Goal: Task Accomplishment & Management: Use online tool/utility

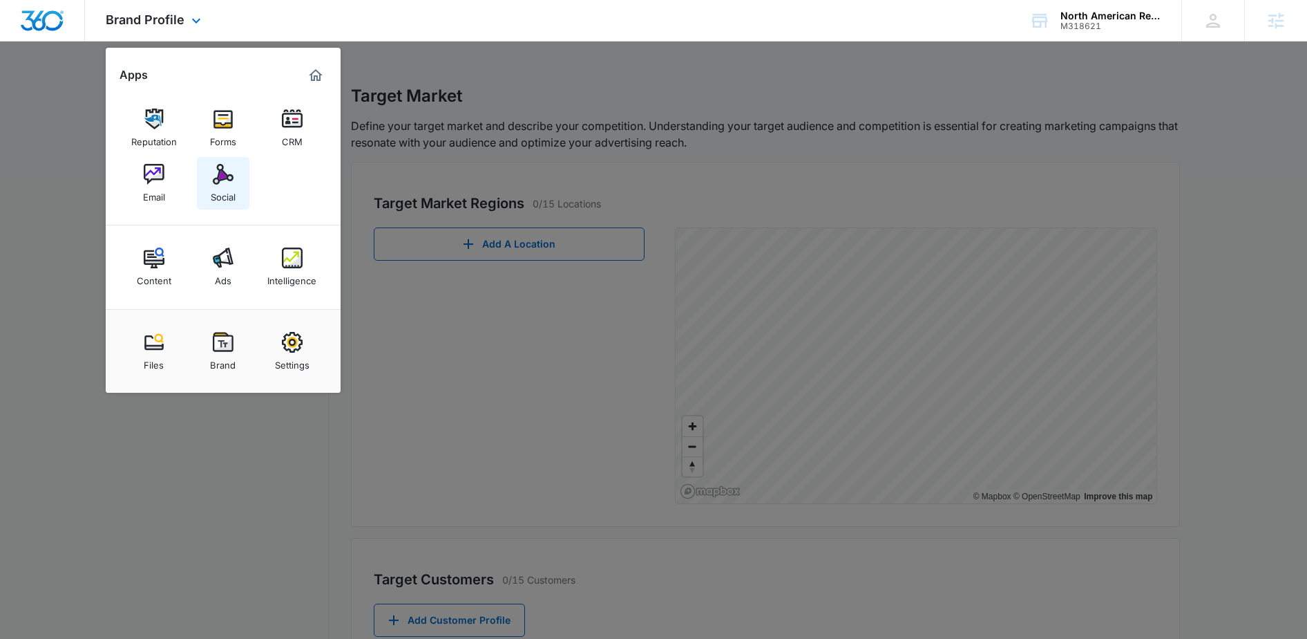
click at [225, 185] on div "Social" at bounding box center [223, 194] width 25 height 18
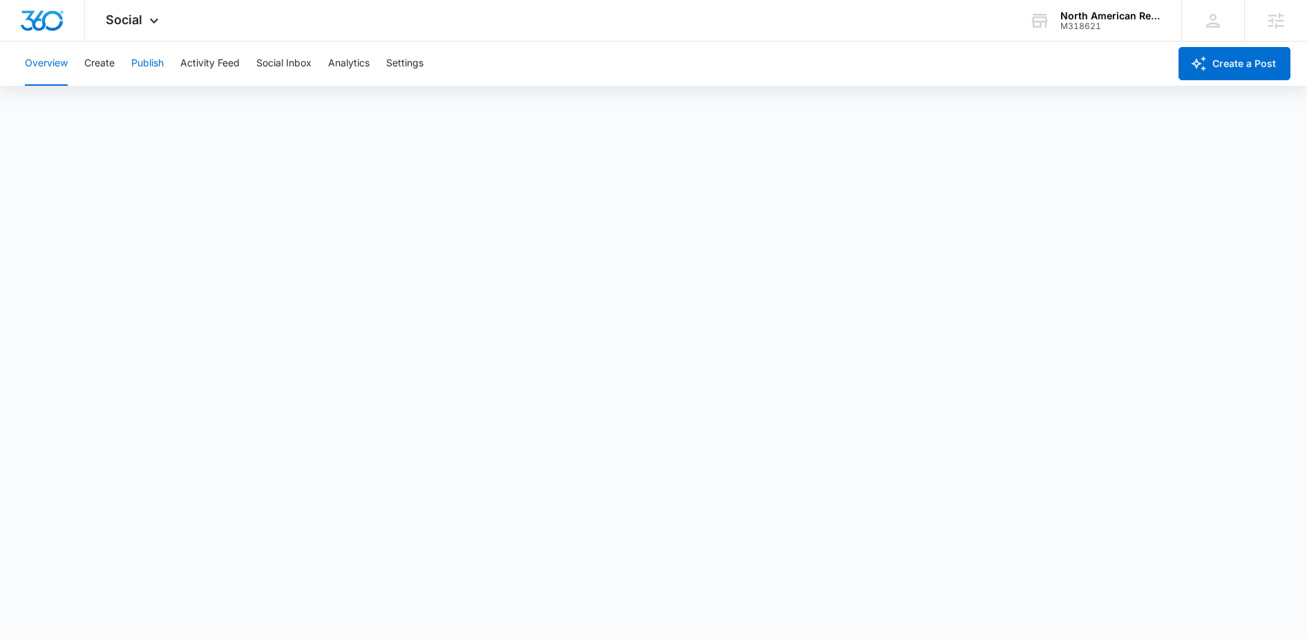
click at [155, 66] on button "Publish" at bounding box center [147, 63] width 32 height 44
click at [107, 68] on button "Create" at bounding box center [99, 63] width 30 height 44
click at [139, 104] on button "Approvals" at bounding box center [135, 105] width 46 height 39
click at [123, 100] on button "Approvals" at bounding box center [135, 105] width 46 height 39
